Goal: Find specific page/section: Find specific page/section

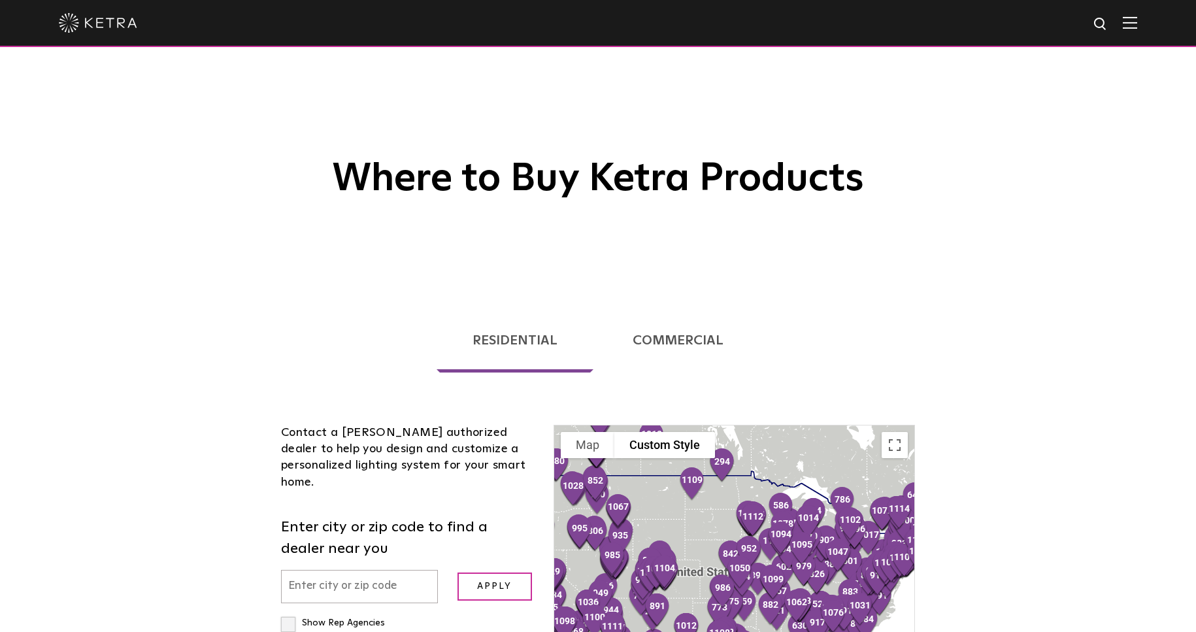
drag, startPoint x: 1055, startPoint y: 0, endPoint x: 1013, endPoint y: 116, distance: 123.6
click at [1029, 107] on div "Where to Buy Ketra Products" at bounding box center [598, 143] width 1196 height 286
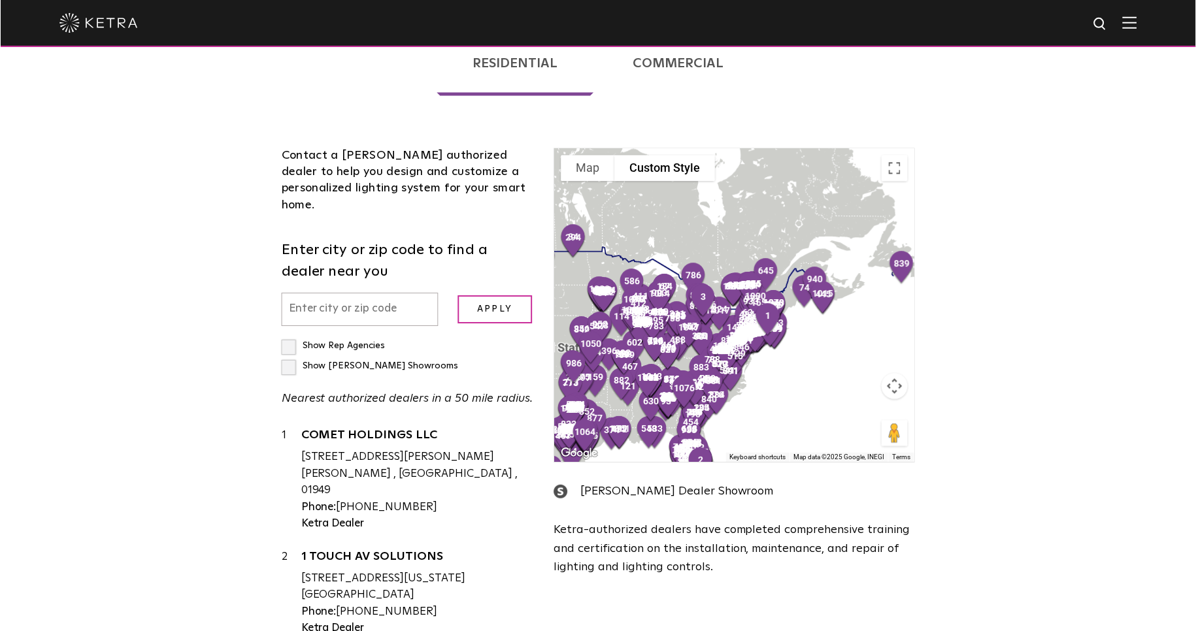
scroll to position [218, 0]
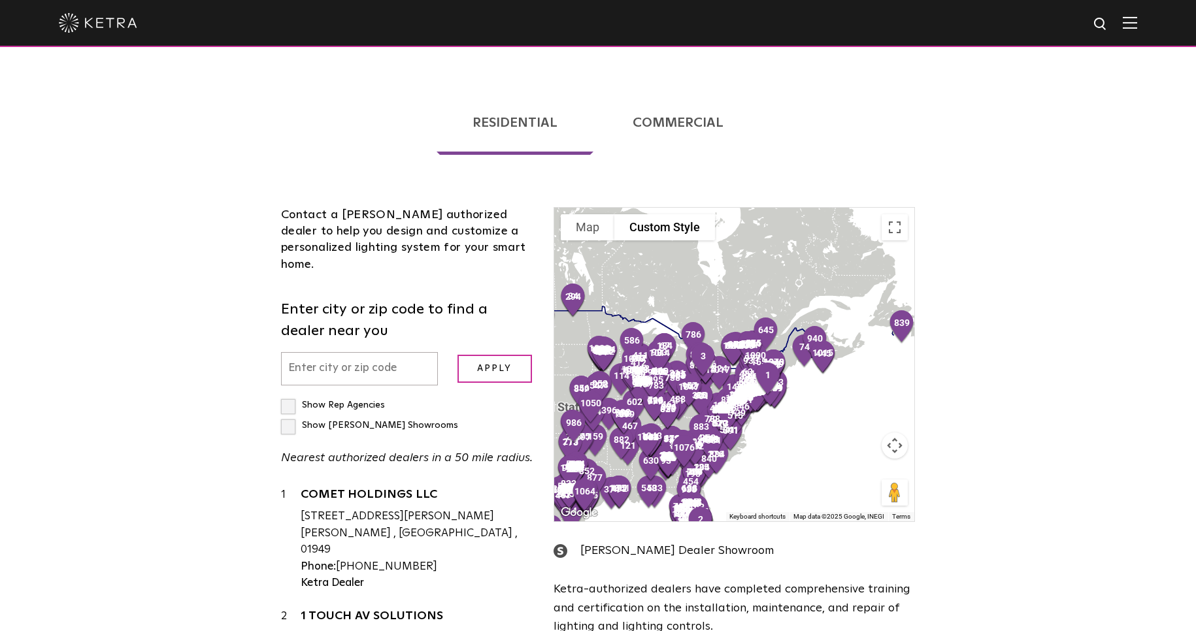
click at [339, 357] on input "text" at bounding box center [359, 368] width 157 height 33
click at [457, 355] on input "Apply" at bounding box center [494, 369] width 74 height 28
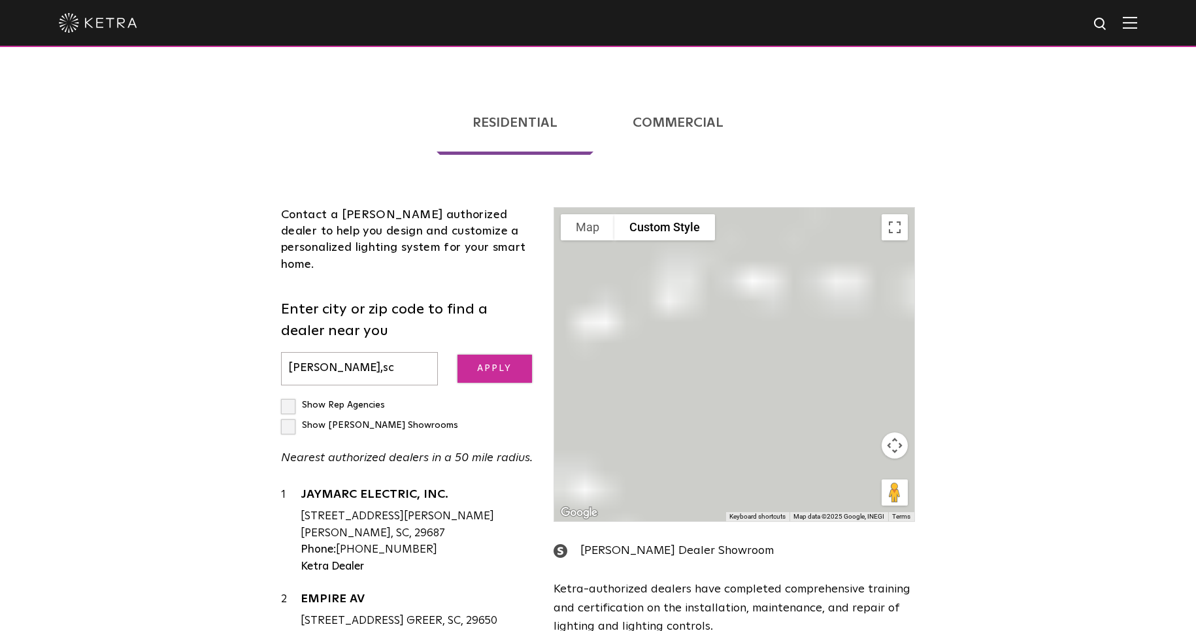
click at [501, 355] on input "Apply" at bounding box center [494, 369] width 74 height 28
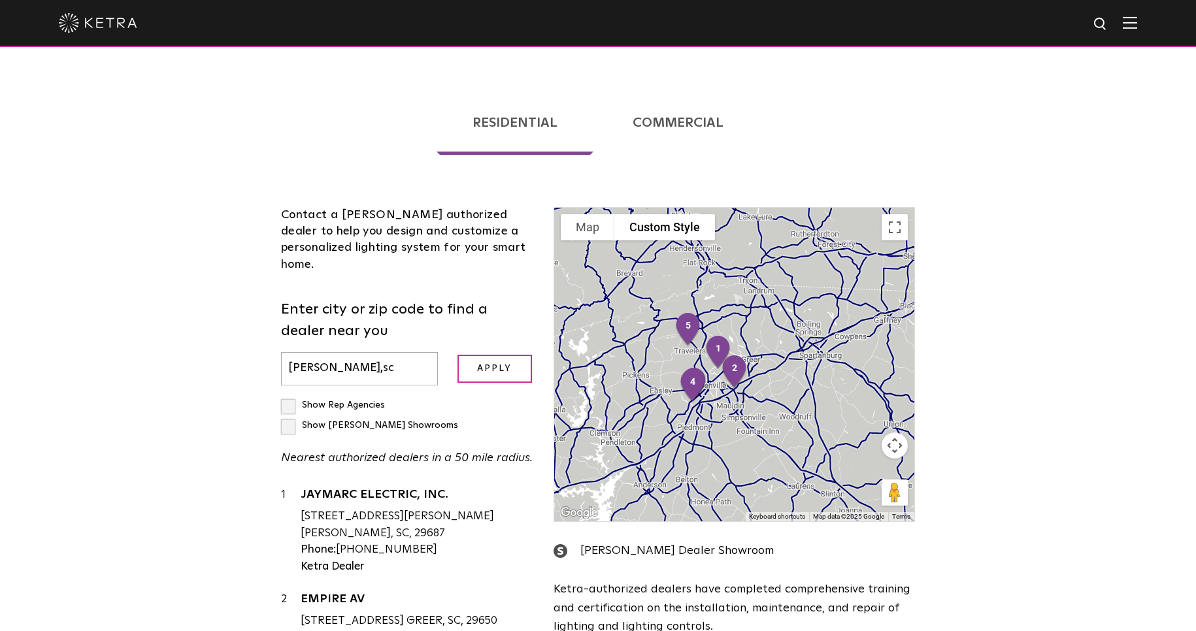
drag, startPoint x: 339, startPoint y: 356, endPoint x: 208, endPoint y: 350, distance: 130.9
click at [208, 350] on div "Loading... Residential Commercial Contact a [PERSON_NAME] authorized dealer to …" at bounding box center [598, 431] width 1196 height 726
click at [497, 357] on input "Apply" at bounding box center [494, 369] width 74 height 28
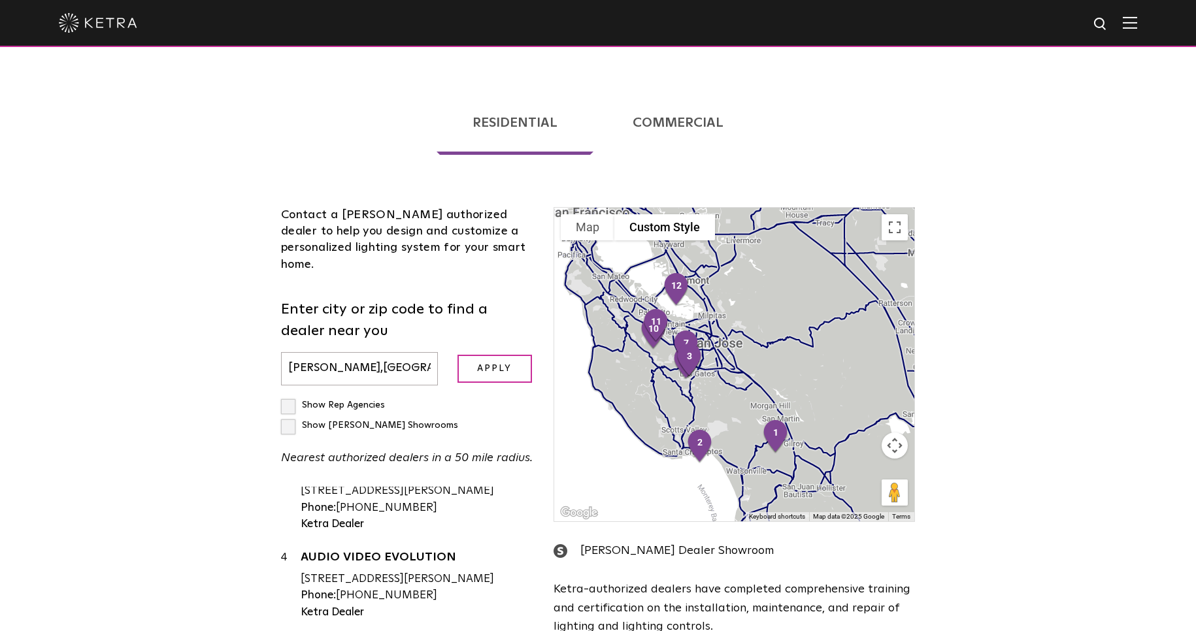
drag, startPoint x: 331, startPoint y: 357, endPoint x: 164, endPoint y: 357, distance: 166.6
click at [166, 357] on div "Loading... Residential Commercial Contact a [PERSON_NAME] authorized dealer to …" at bounding box center [598, 431] width 1196 height 726
type input "[GEOGRAPHIC_DATA],[GEOGRAPHIC_DATA]"
click at [457, 355] on input "Apply" at bounding box center [494, 369] width 74 height 28
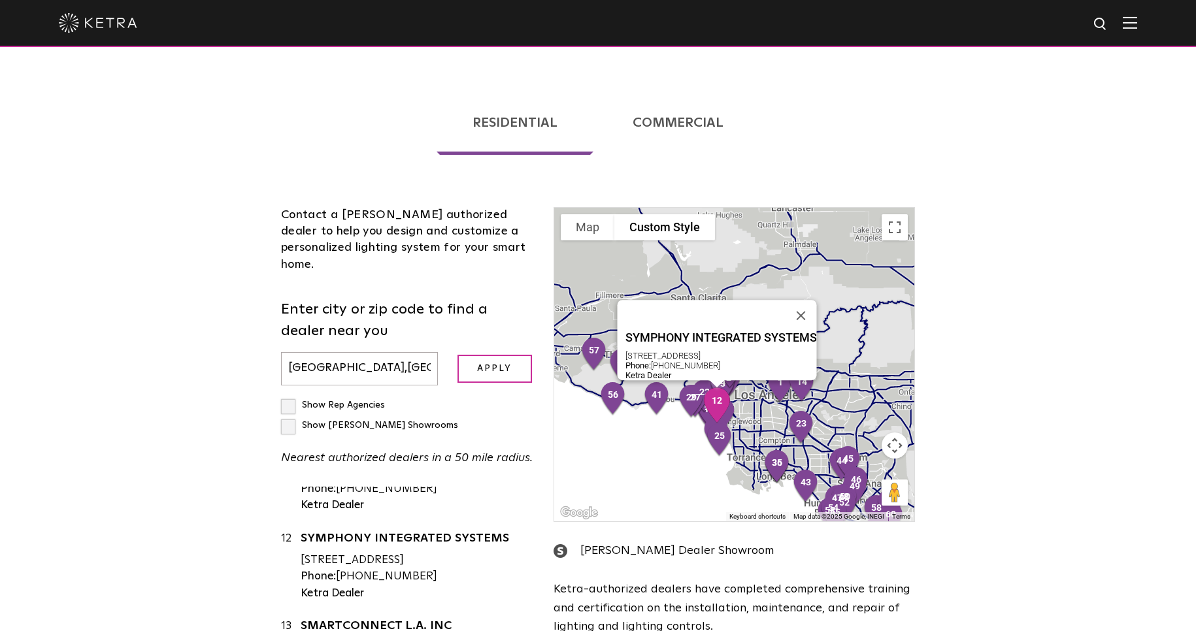
scroll to position [1161, 0]
